Goal: Complete application form

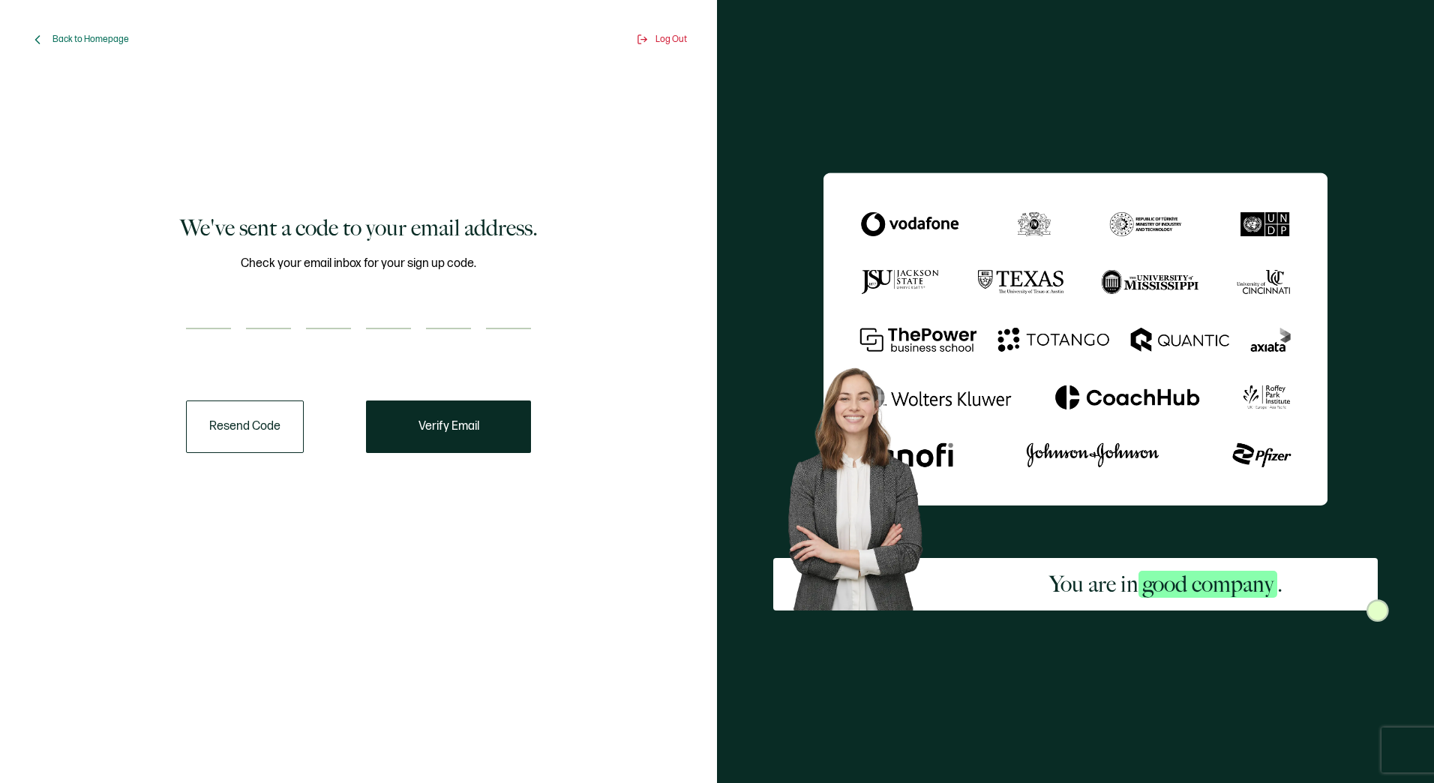
click at [304, 256] on span "Check your email inbox for your sign up code." at bounding box center [358, 263] width 235 height 19
click at [514, 421] on button "Verify Email" at bounding box center [448, 426] width 165 height 52
paste input "4"
type input "4"
type input "1"
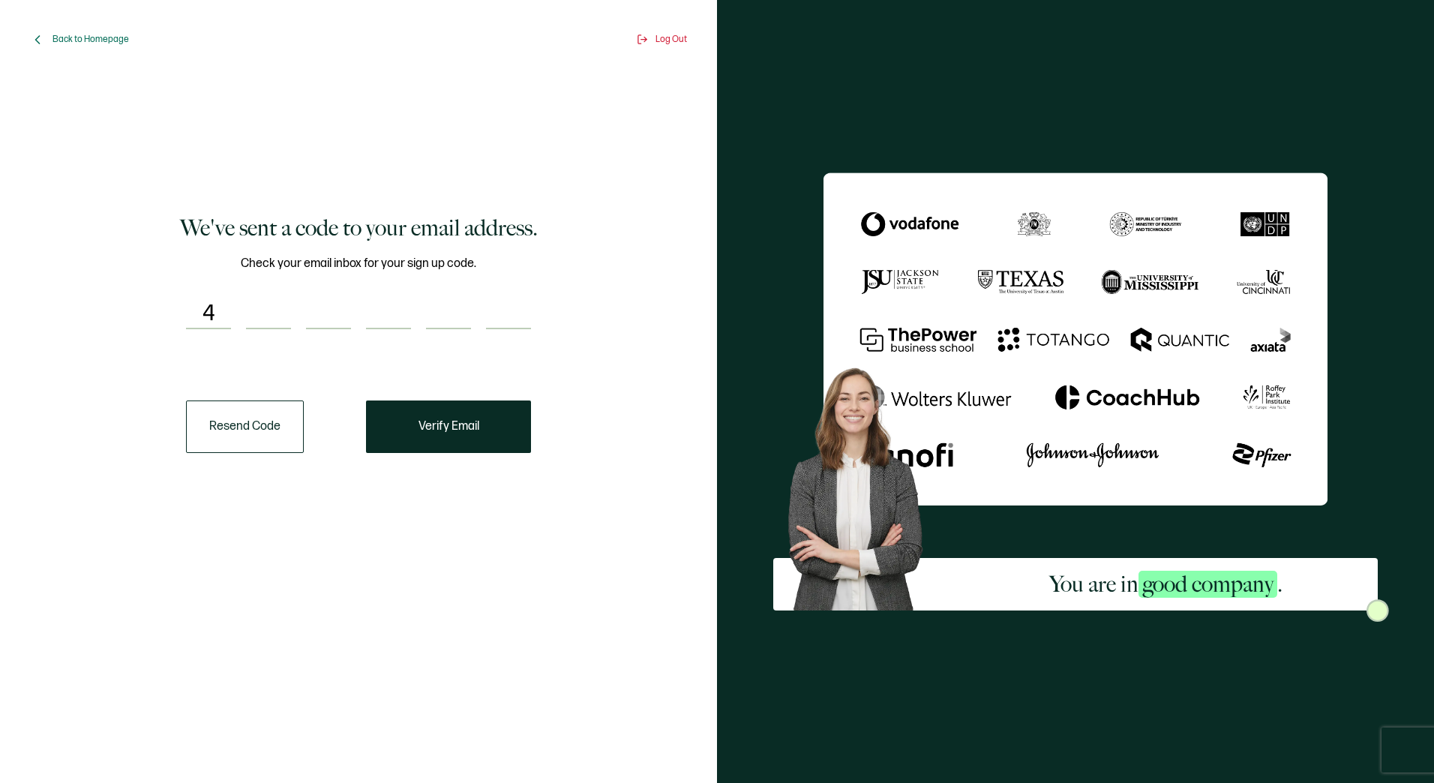
type input "4"
type input "6"
type input "4"
